Goal: Task Accomplishment & Management: Manage account settings

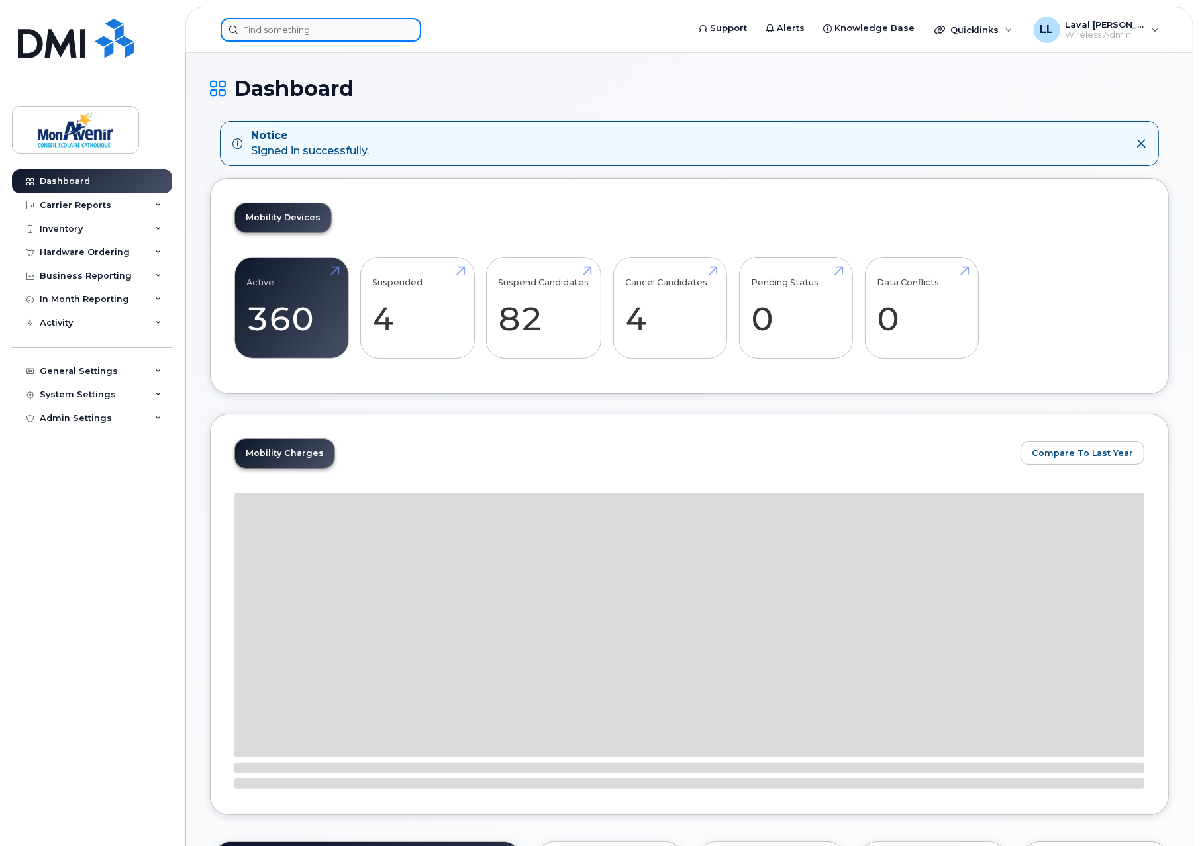
click at [285, 24] on input at bounding box center [321, 30] width 201 height 24
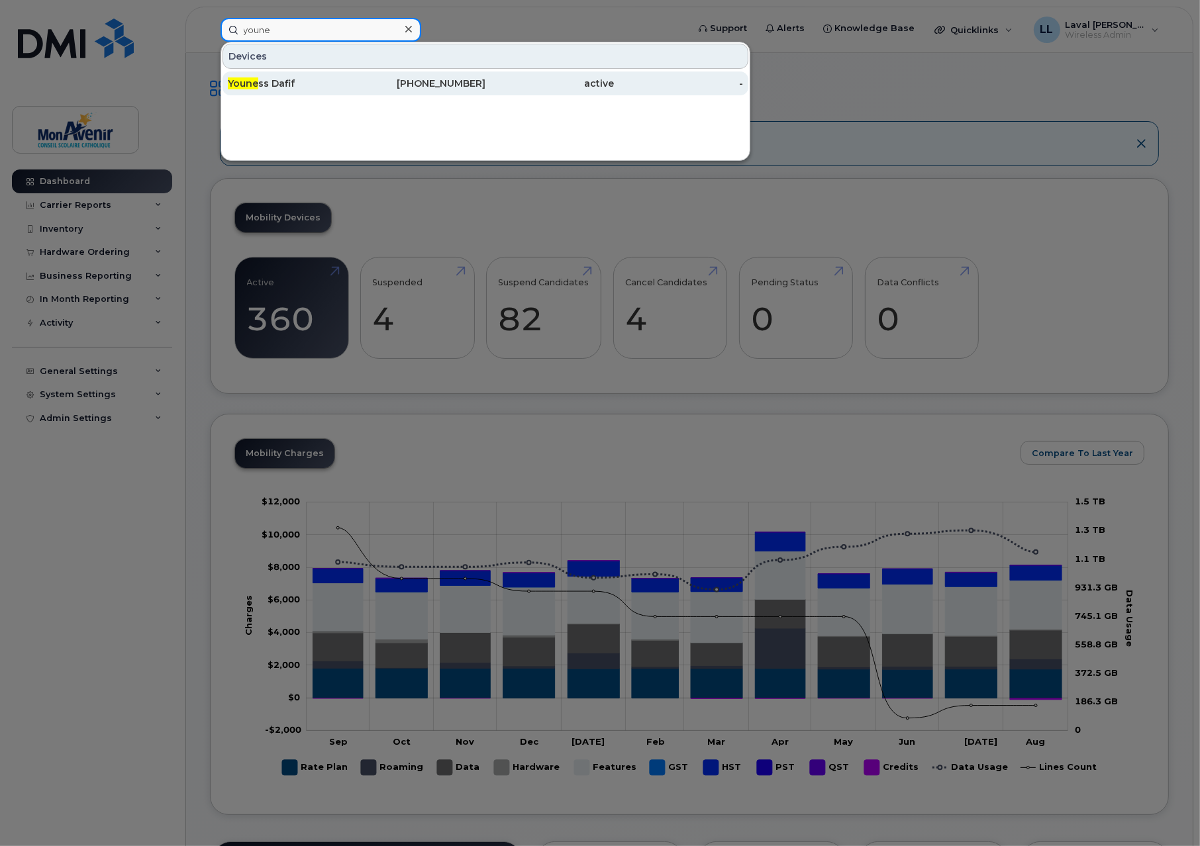
type input "youne"
click at [301, 80] on div "Youne ss Dafif" at bounding box center [292, 83] width 129 height 13
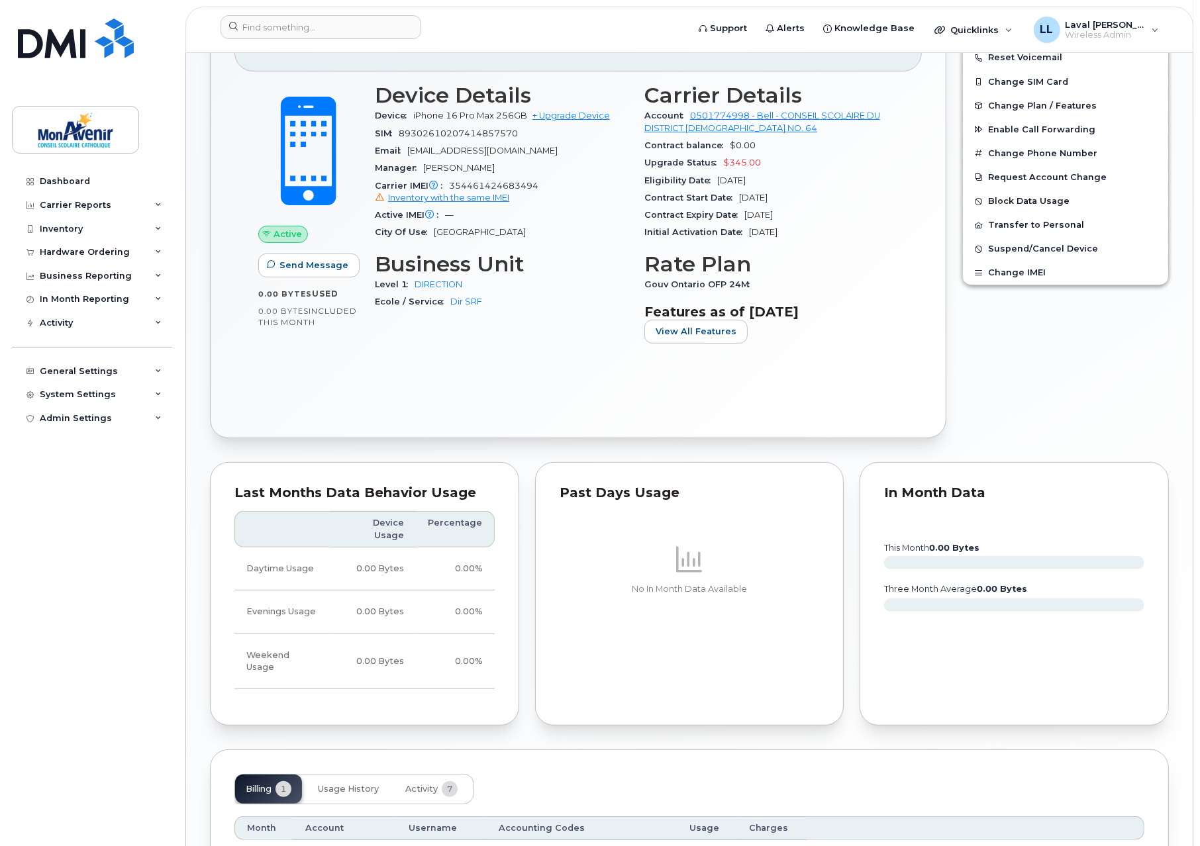
scroll to position [491, 0]
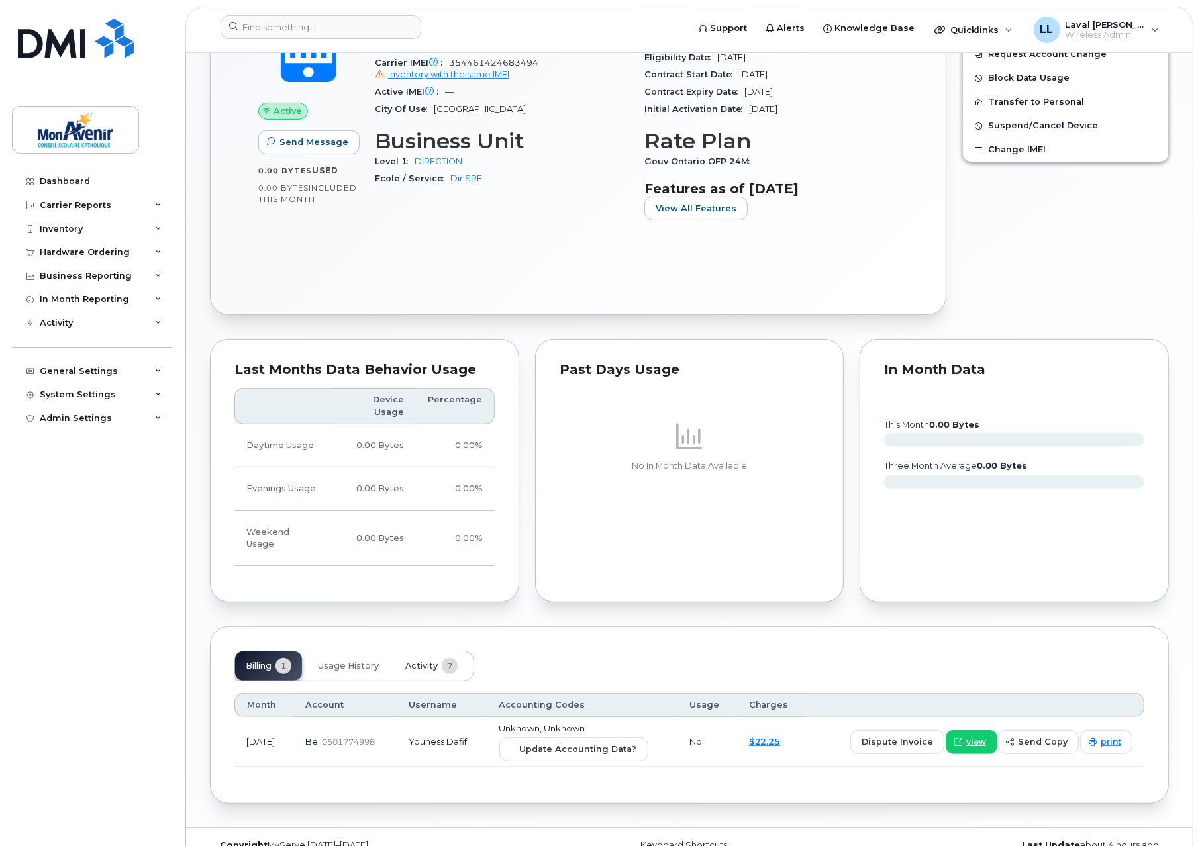
click at [433, 661] on span "Activity" at bounding box center [421, 666] width 32 height 11
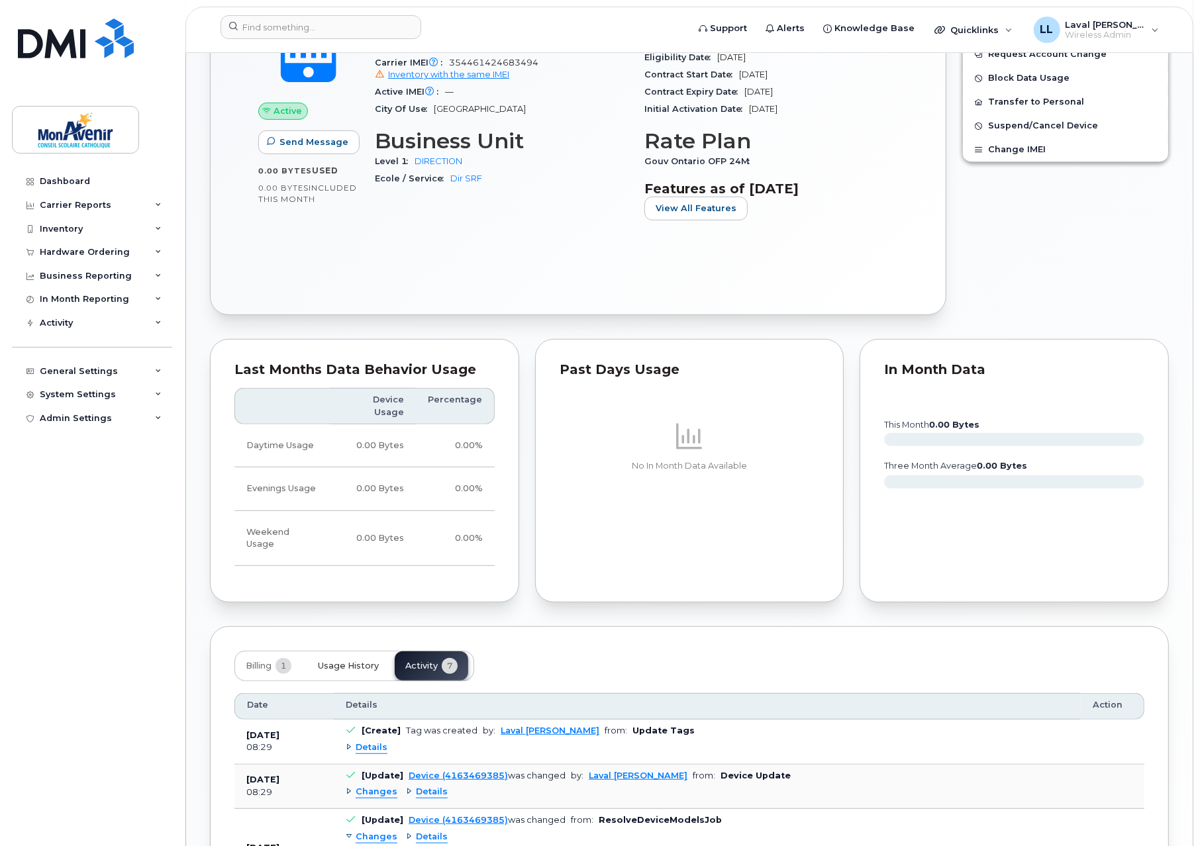
click at [340, 661] on span "Usage History" at bounding box center [348, 666] width 61 height 11
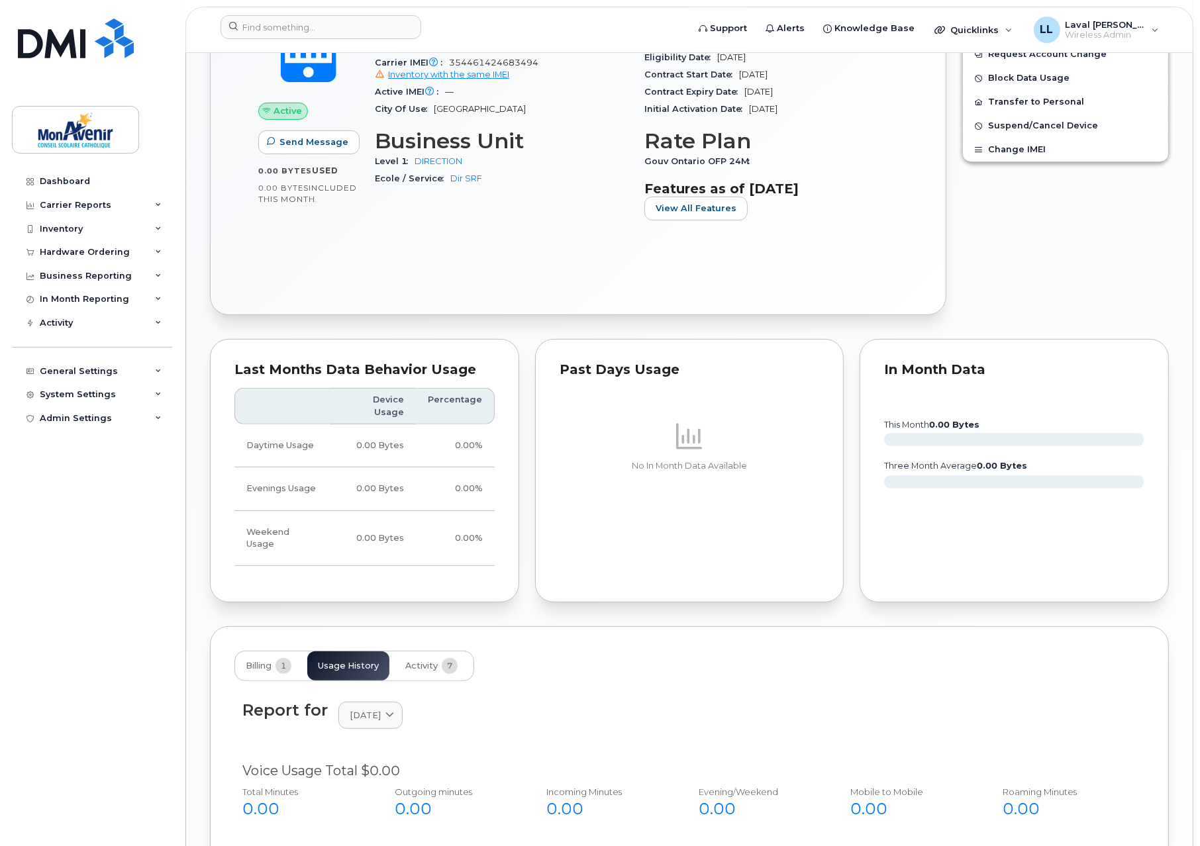
scroll to position [775, 0]
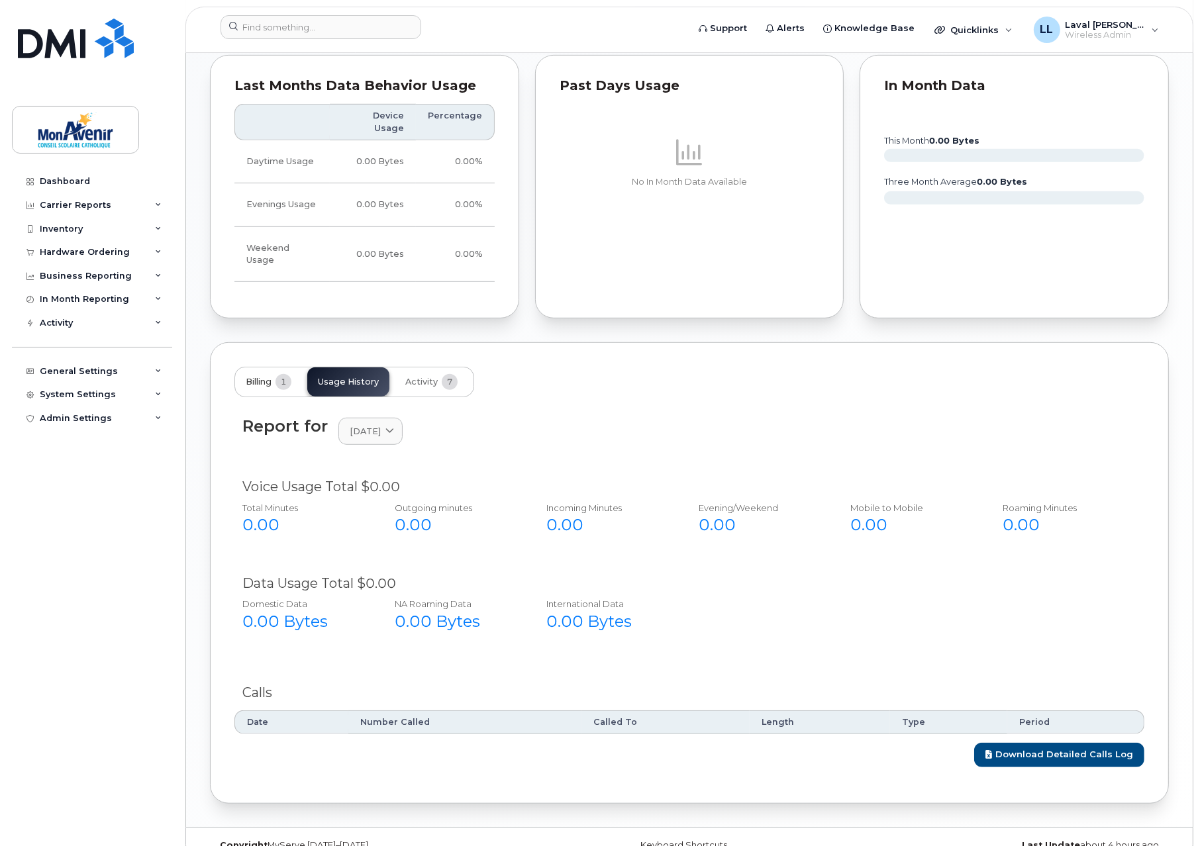
click at [252, 368] on button "Billing 1" at bounding box center [268, 382] width 67 height 29
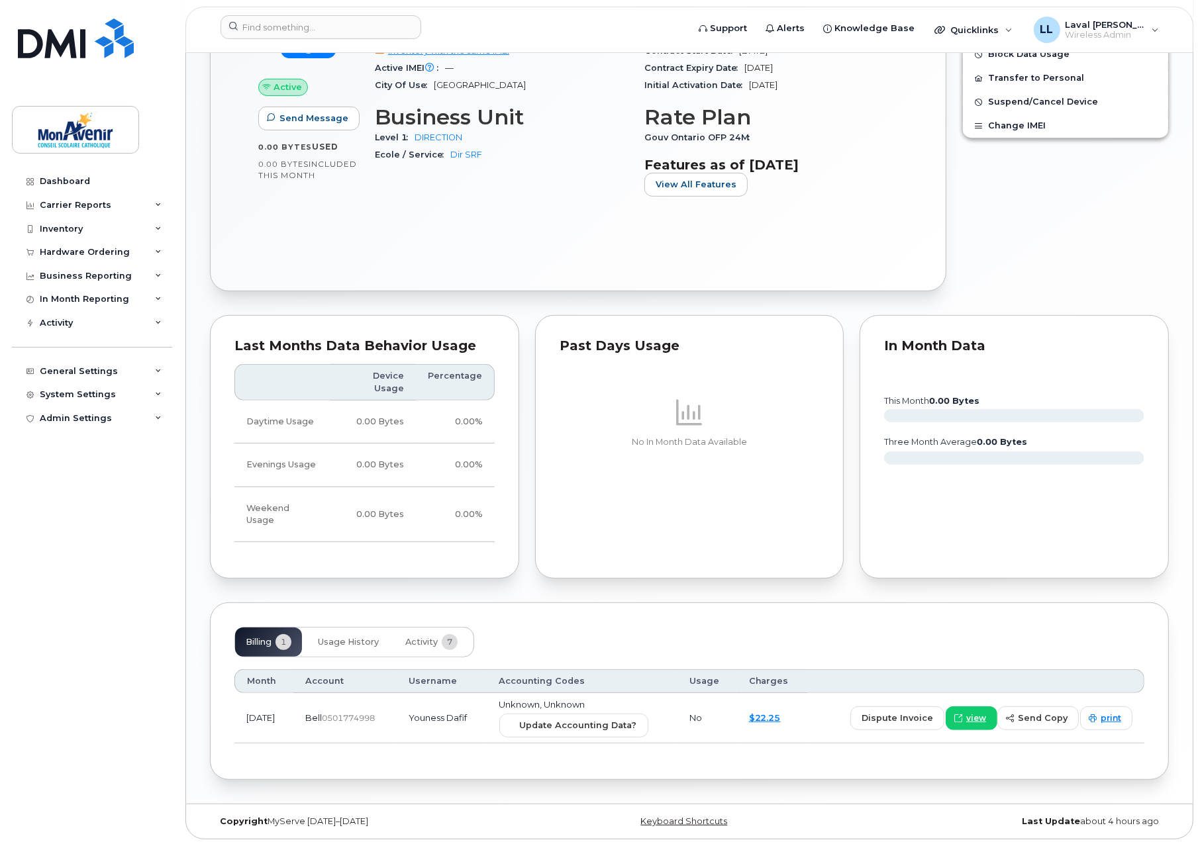
scroll to position [491, 0]
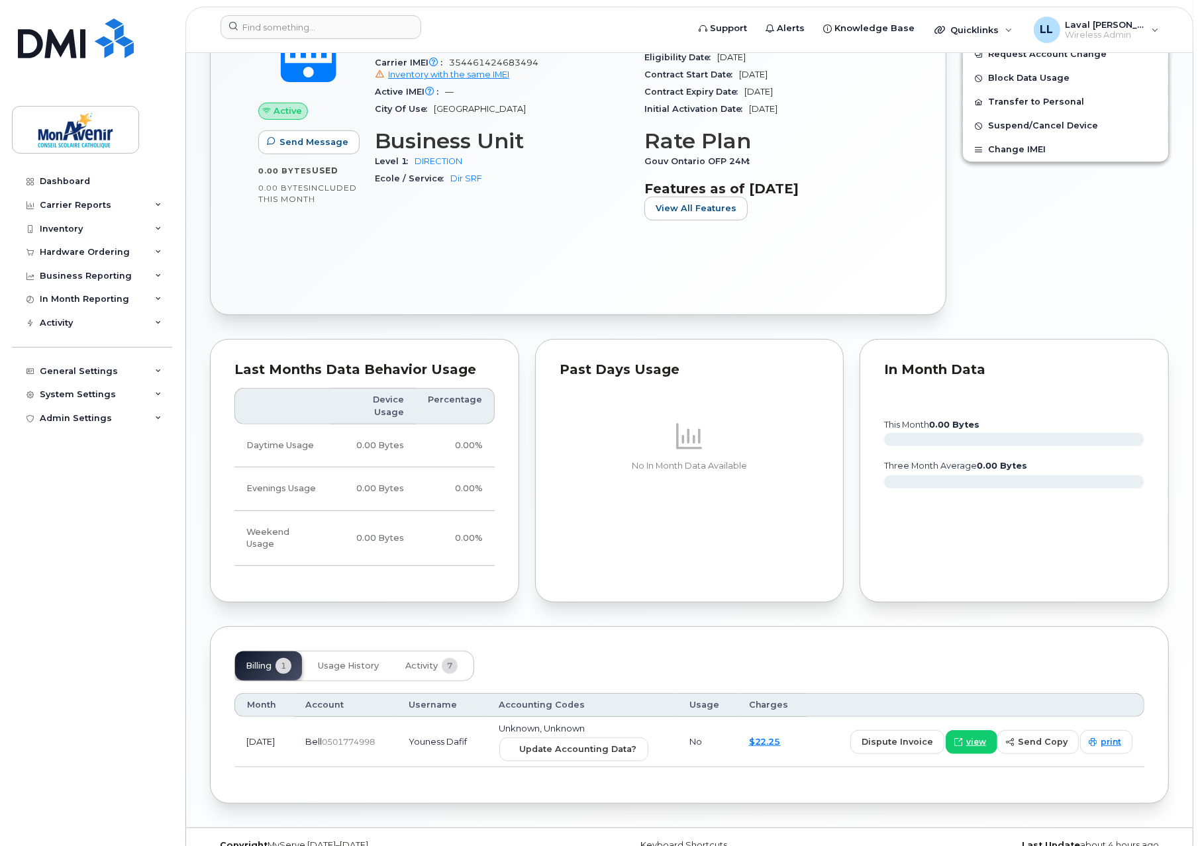
click at [264, 720] on td "[DATE]" at bounding box center [263, 742] width 59 height 50
click at [264, 719] on td "[DATE]" at bounding box center [263, 742] width 59 height 50
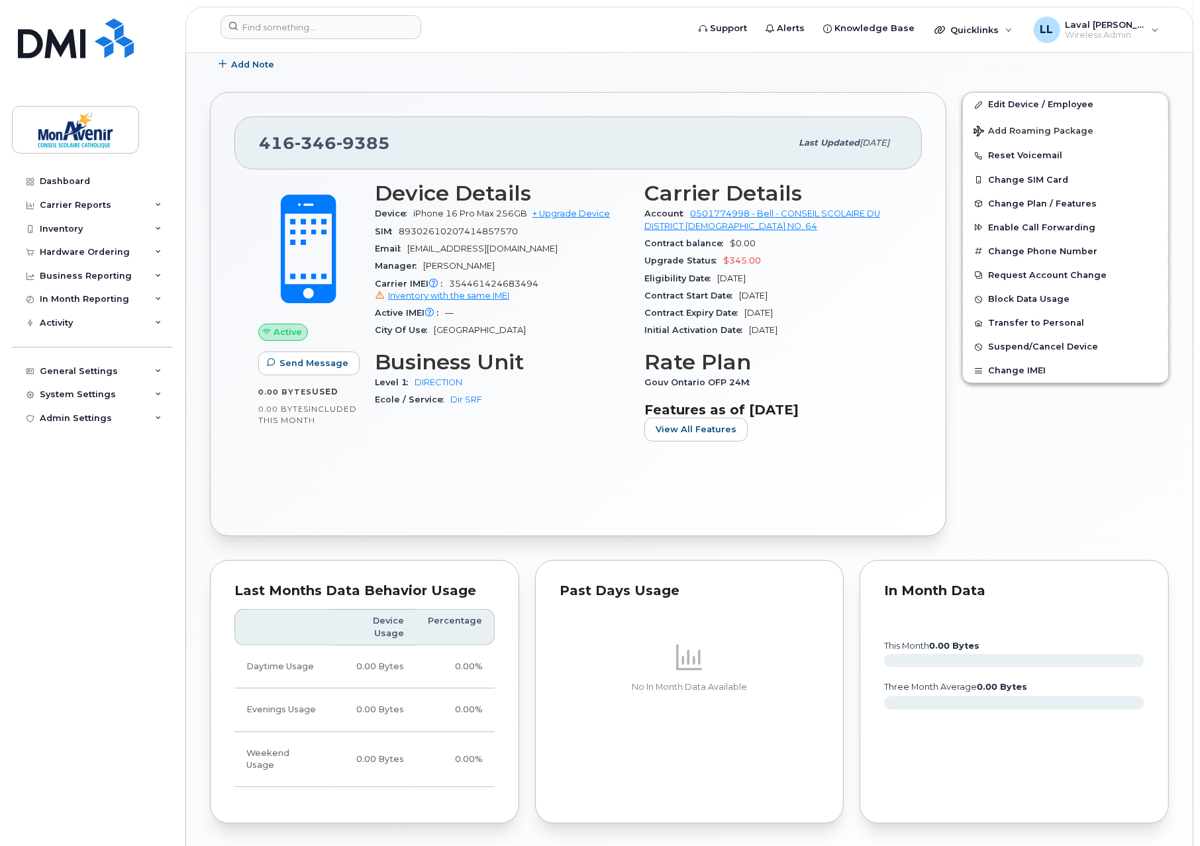
scroll to position [343, 0]
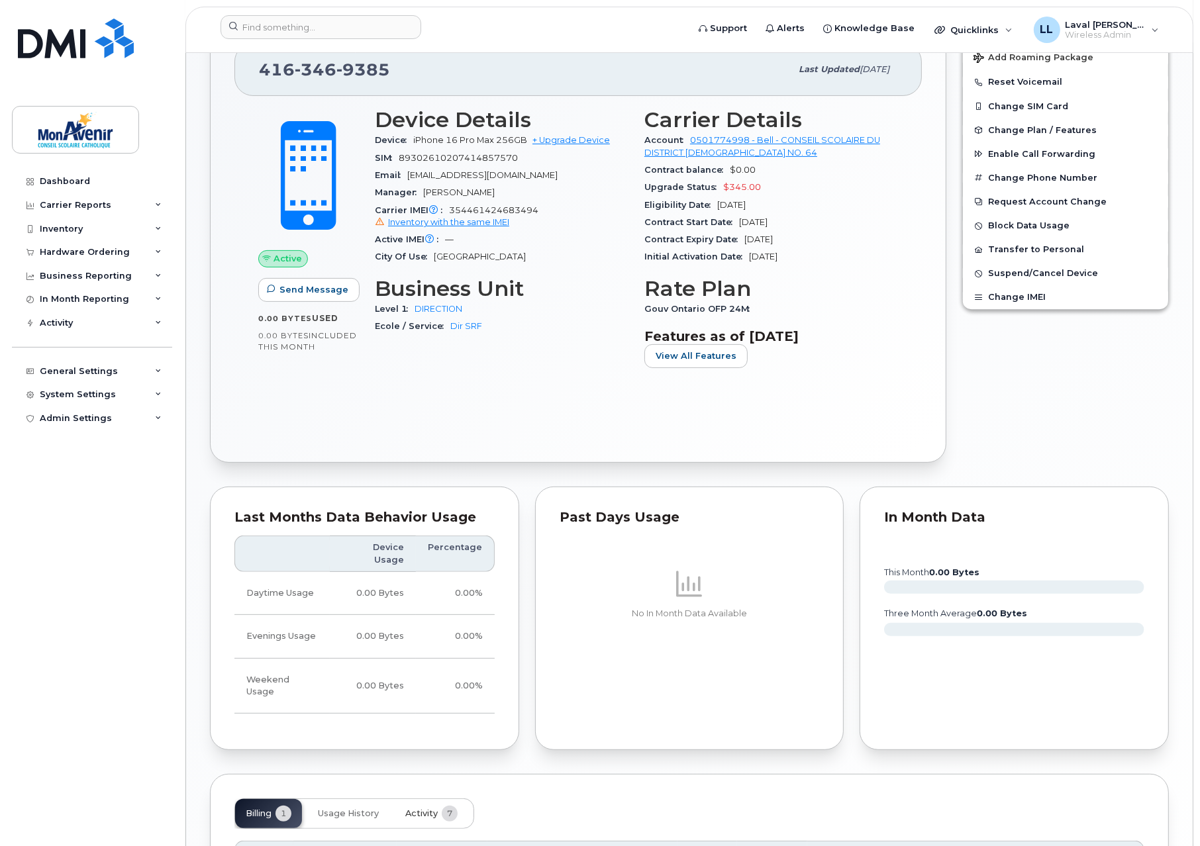
click at [419, 799] on button "Activity 7" at bounding box center [432, 813] width 74 height 29
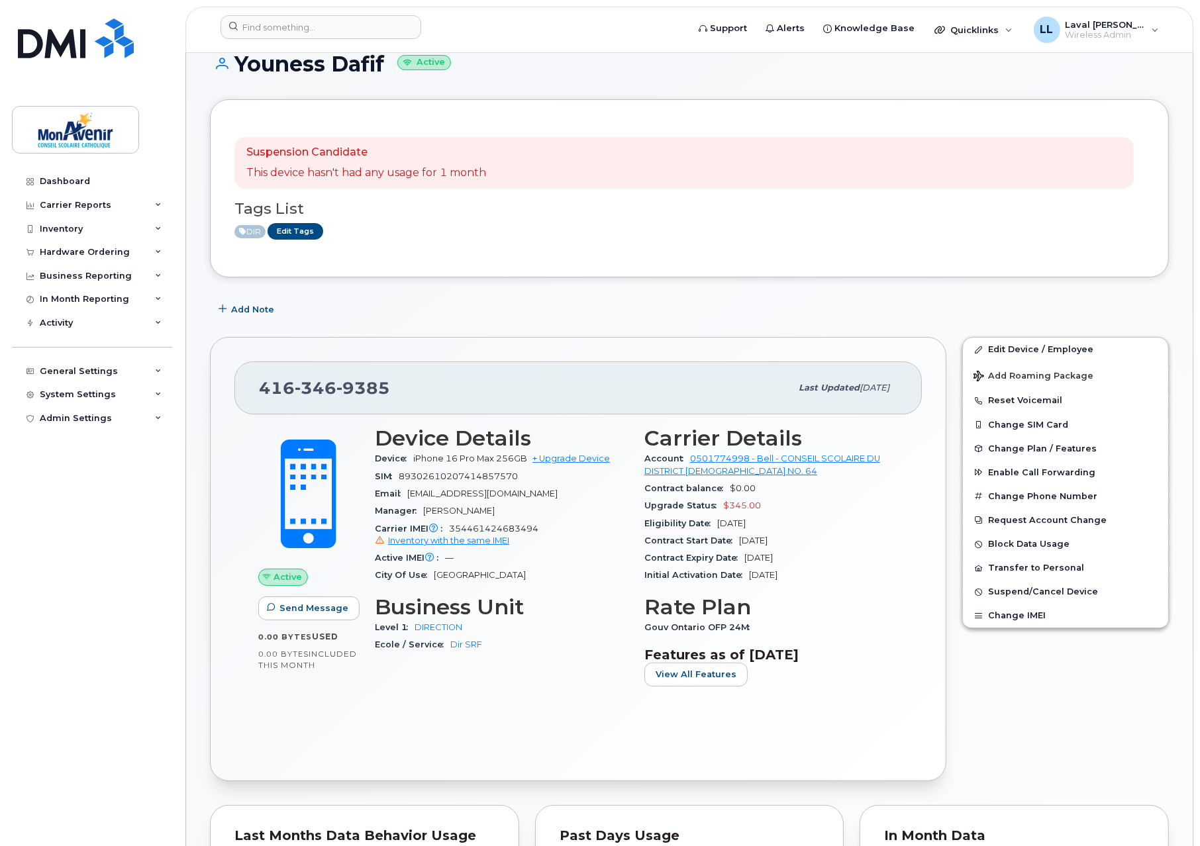
scroll to position [0, 0]
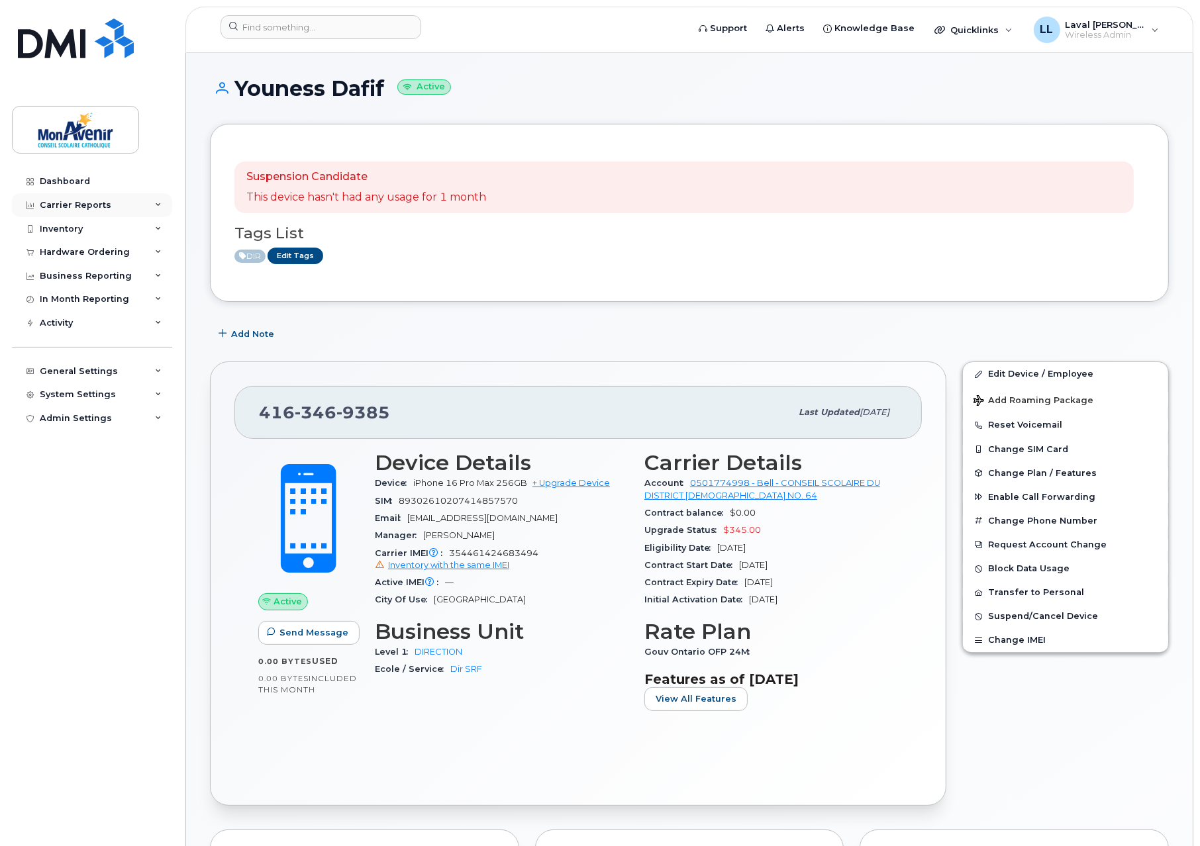
click at [72, 206] on div "Carrier Reports" at bounding box center [76, 205] width 72 height 11
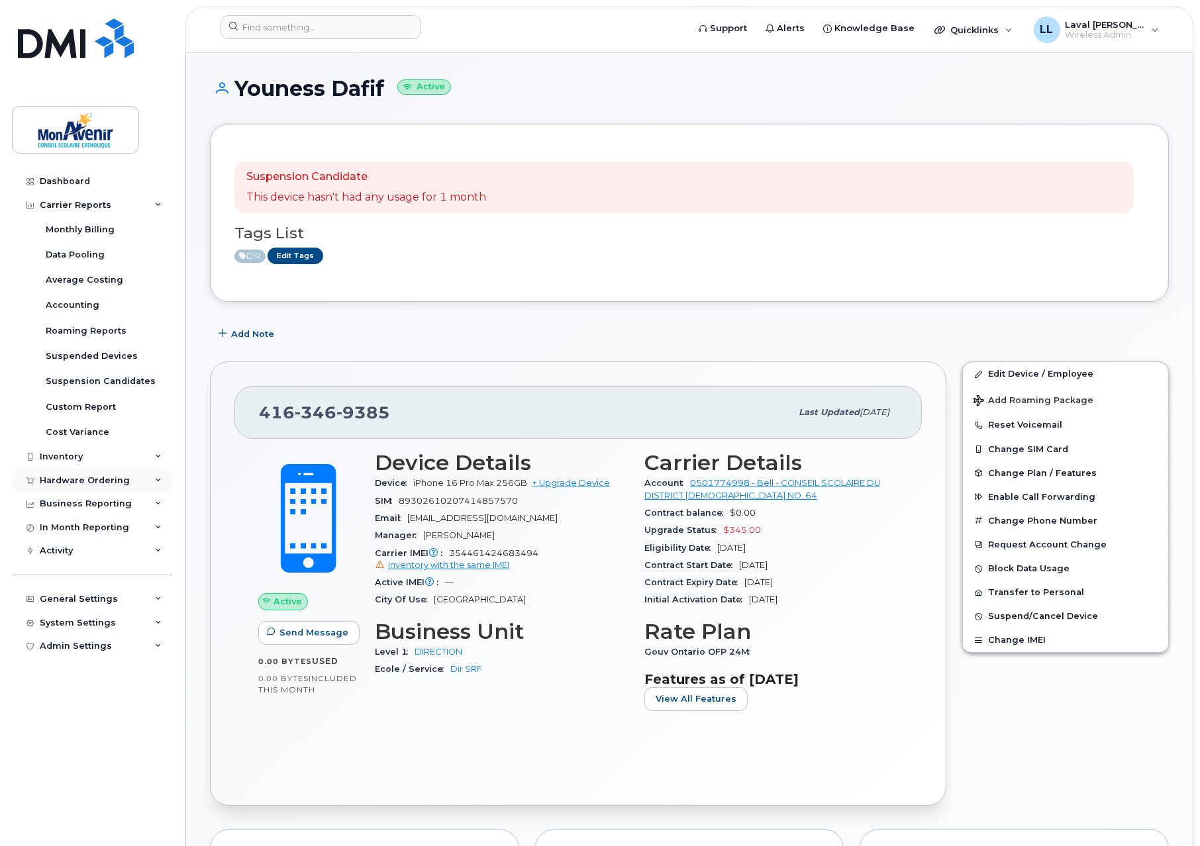
click at [109, 478] on div "Hardware Ordering" at bounding box center [85, 481] width 90 height 11
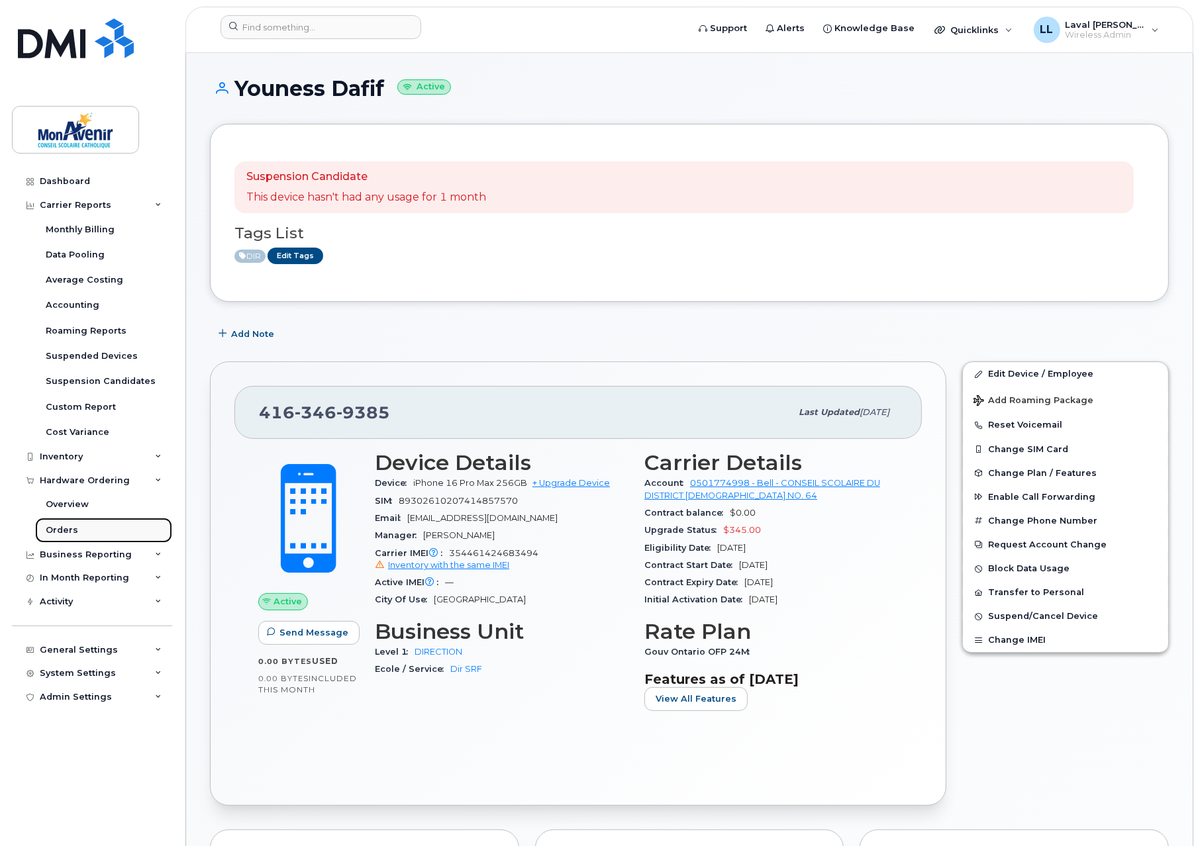
click at [72, 531] on div "Orders" at bounding box center [62, 531] width 32 height 12
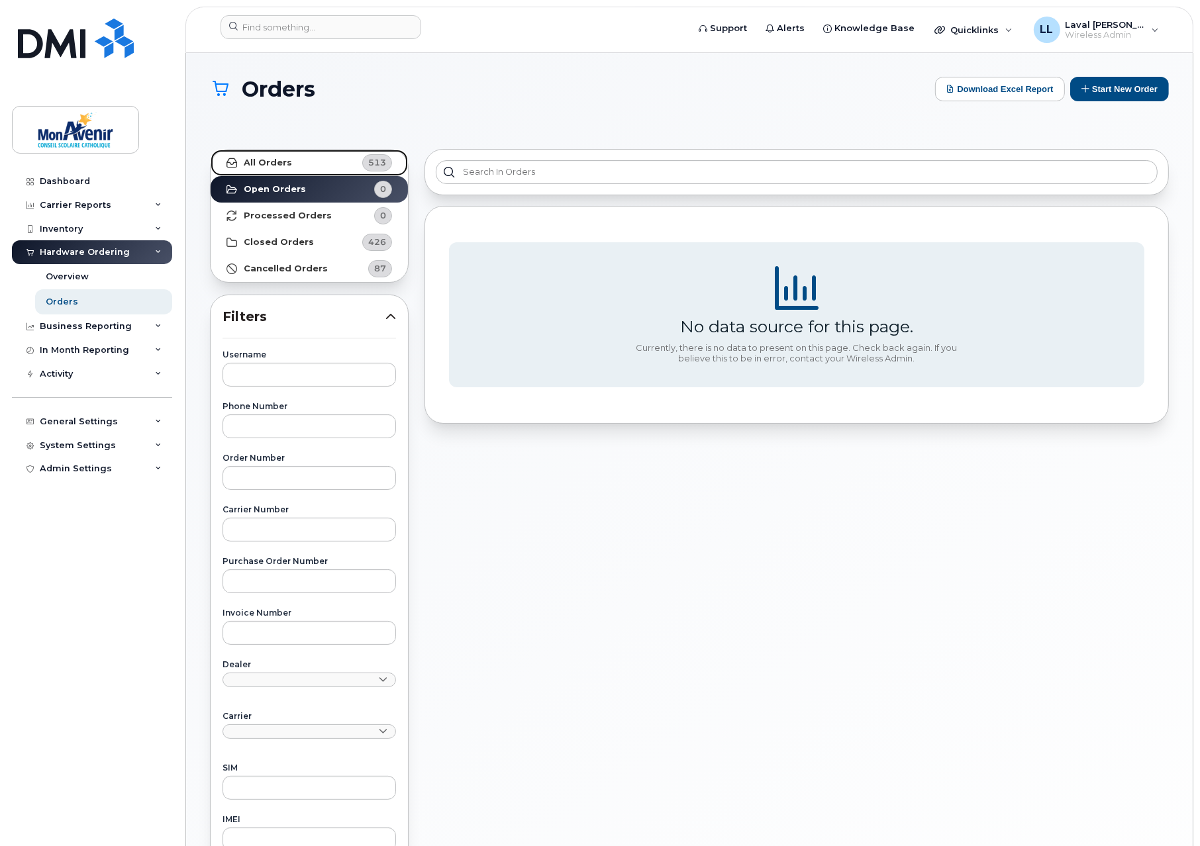
click at [262, 164] on strong "All Orders" at bounding box center [268, 163] width 48 height 11
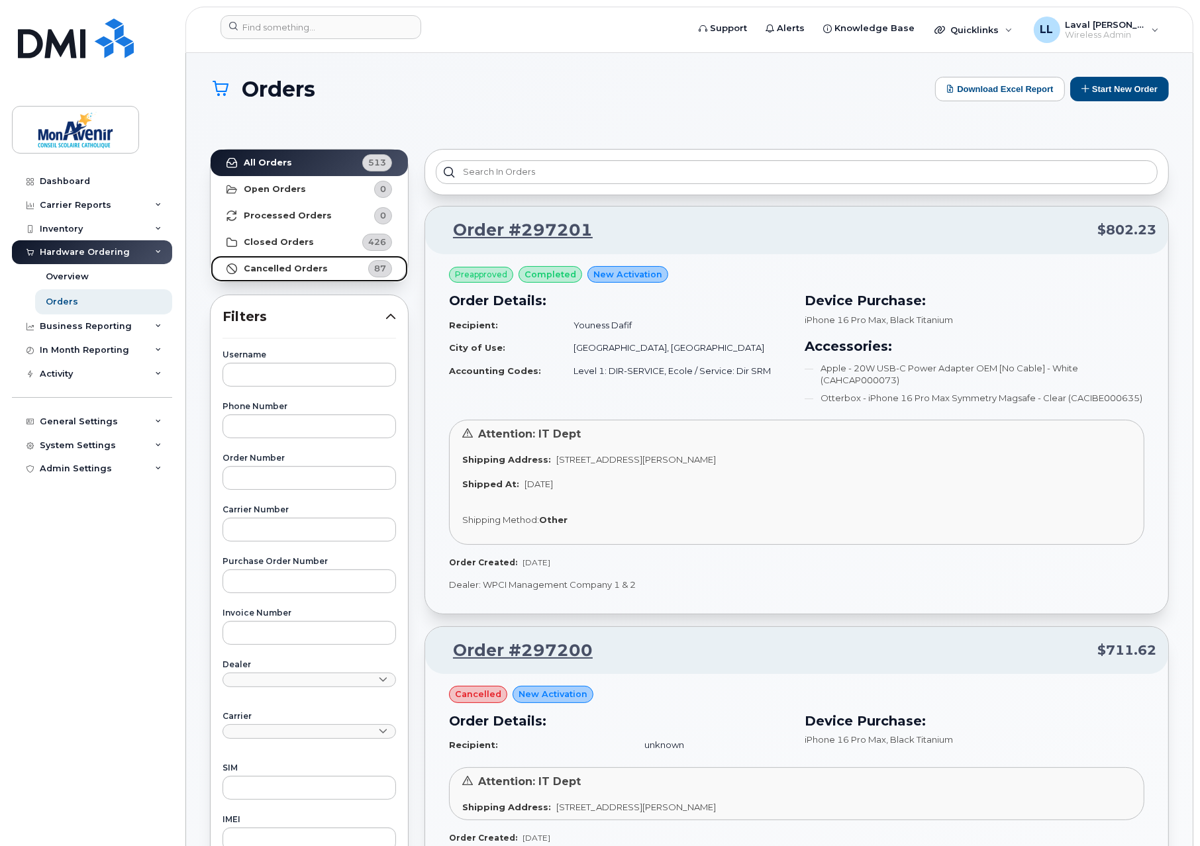
click at [273, 267] on strong "Cancelled Orders" at bounding box center [286, 269] width 84 height 11
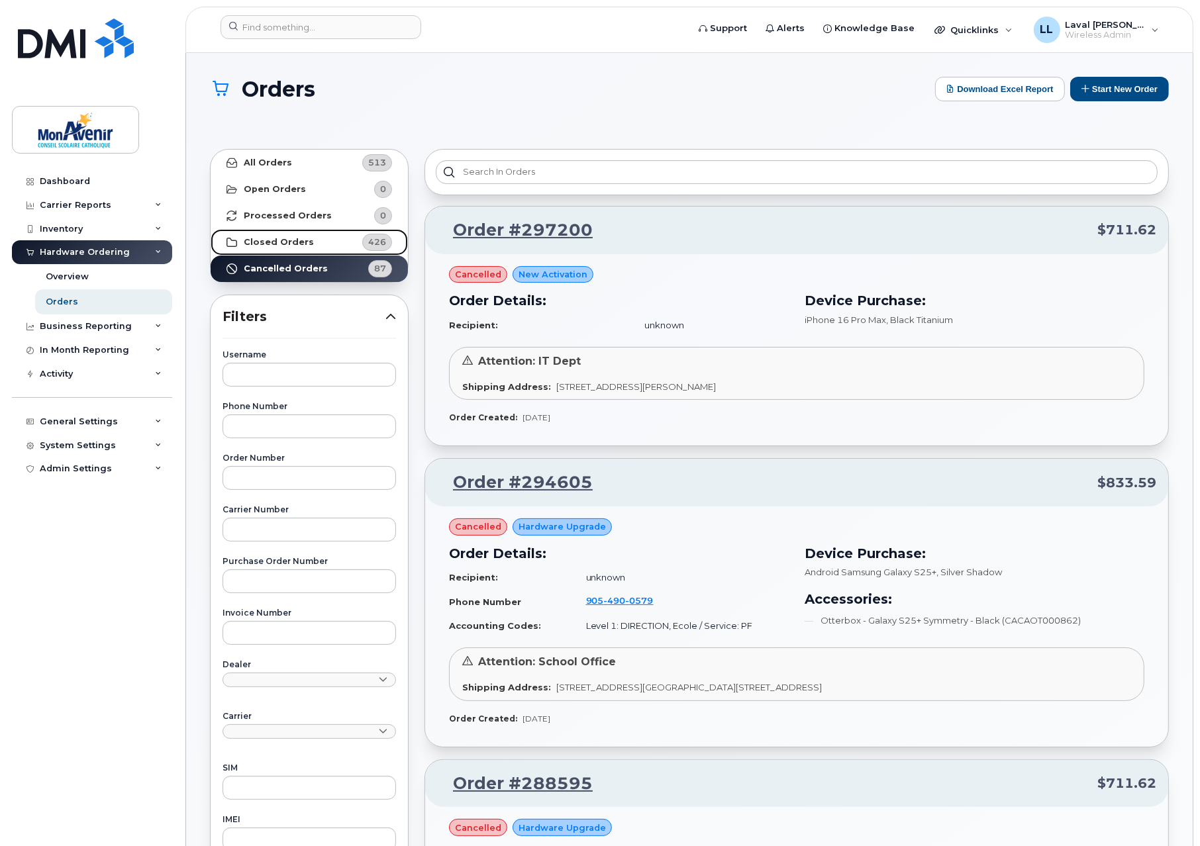
click at [256, 244] on strong "Closed Orders" at bounding box center [279, 242] width 70 height 11
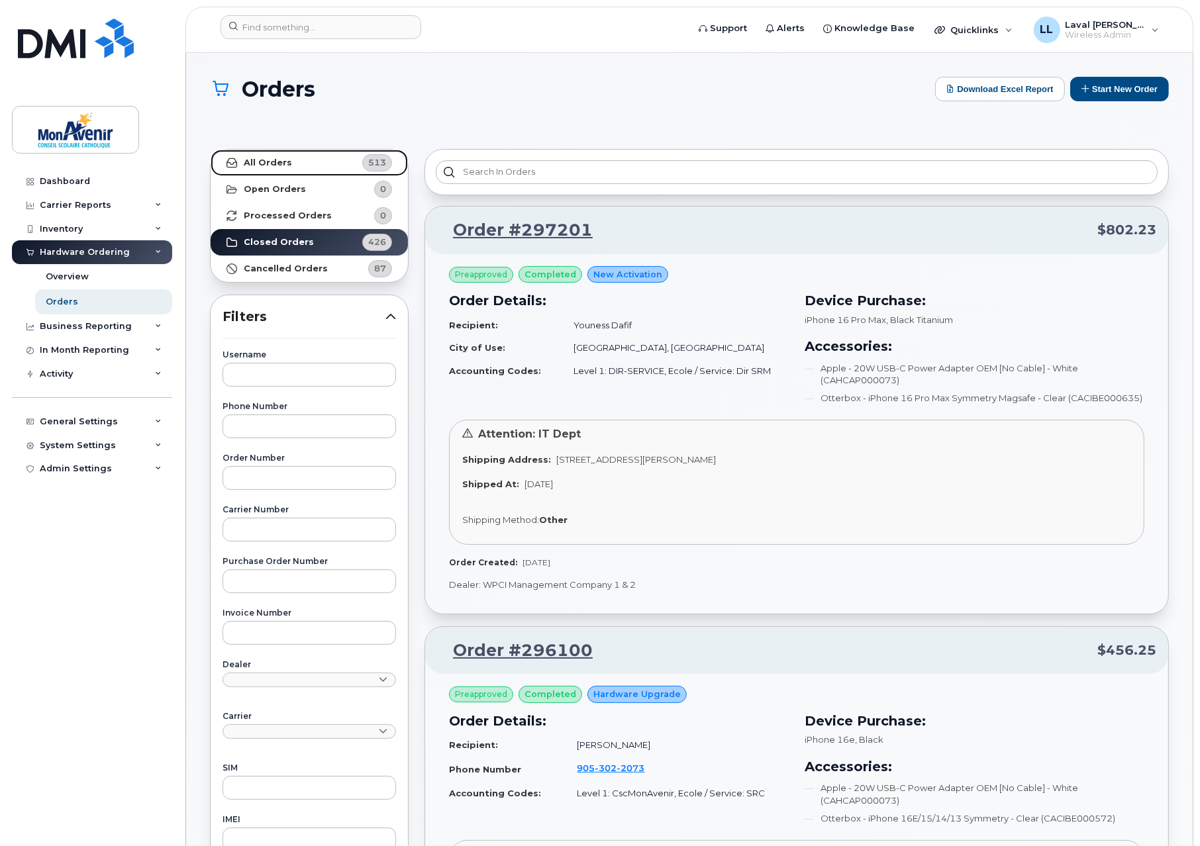
click at [285, 150] on link "All Orders 513" at bounding box center [309, 163] width 197 height 26
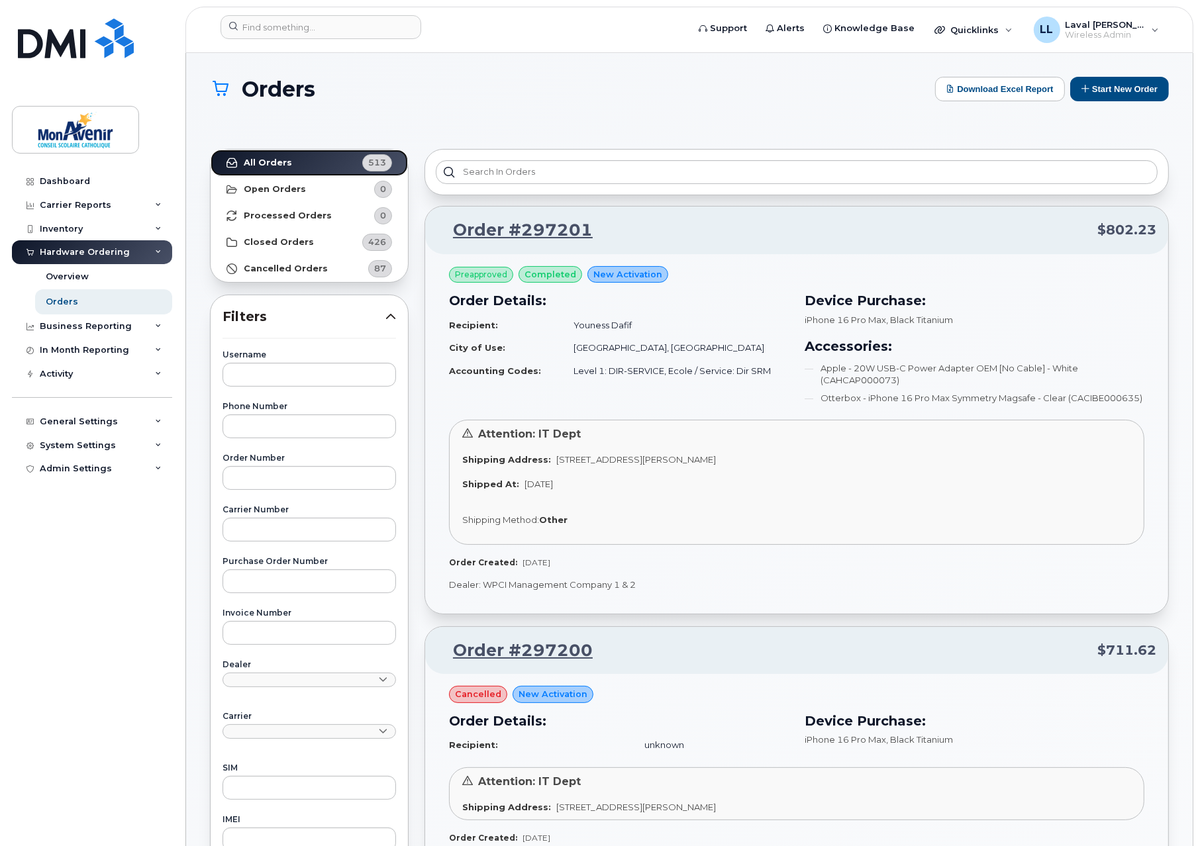
click at [287, 169] on link "All Orders 513" at bounding box center [309, 163] width 197 height 26
click at [287, 195] on link "Open Orders 0" at bounding box center [309, 189] width 197 height 26
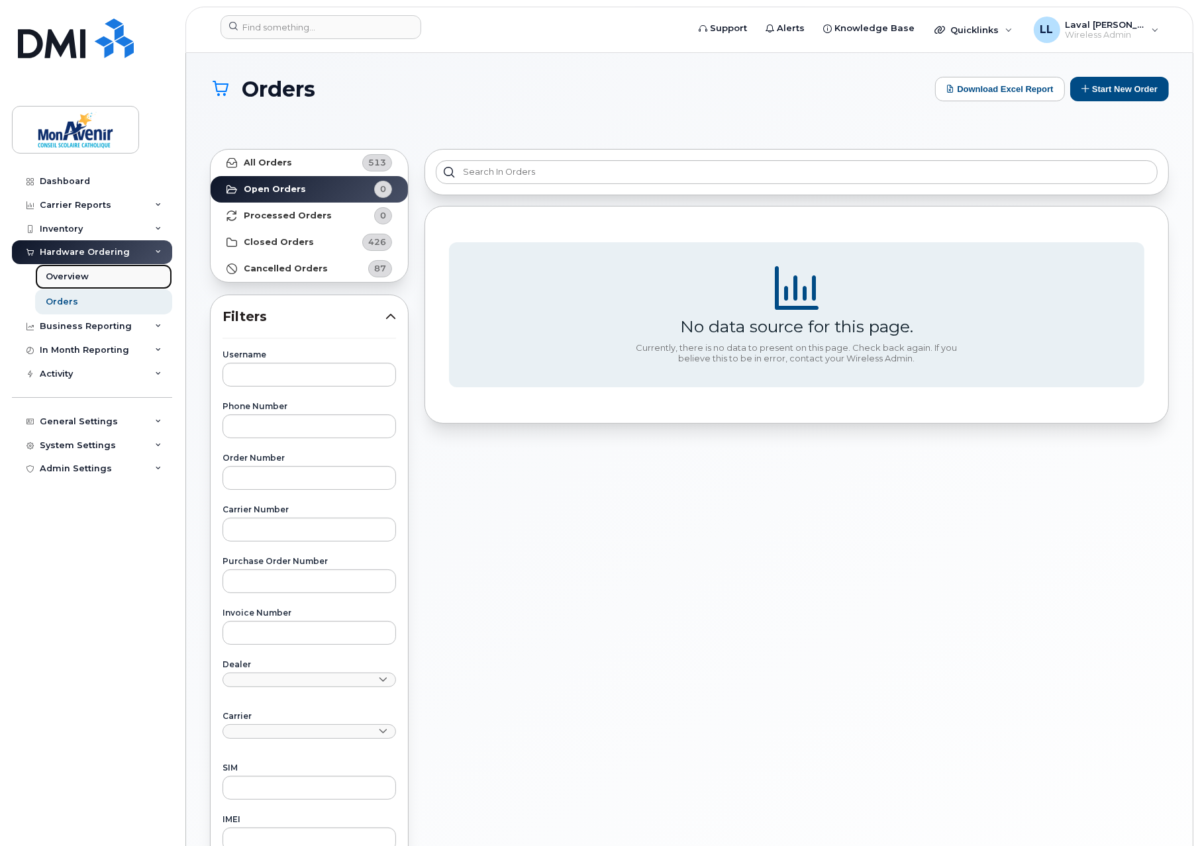
click at [70, 276] on div "Overview" at bounding box center [67, 277] width 43 height 12
